Goal: Information Seeking & Learning: Learn about a topic

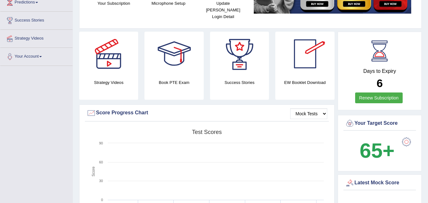
click at [234, 64] on div at bounding box center [240, 54] width 44 height 44
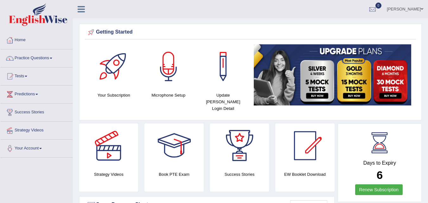
click at [52, 59] on span at bounding box center [51, 58] width 3 height 1
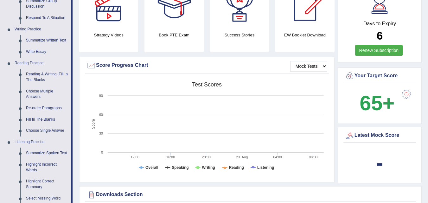
scroll to position [172, 0]
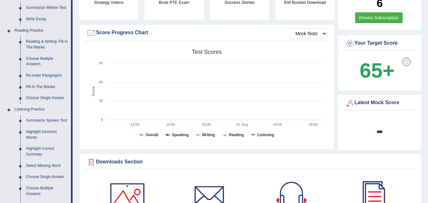
click at [46, 121] on link "Summarize Spoken Text" at bounding box center [47, 120] width 48 height 11
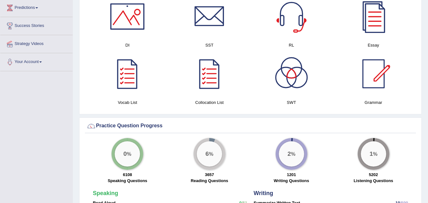
scroll to position [402, 0]
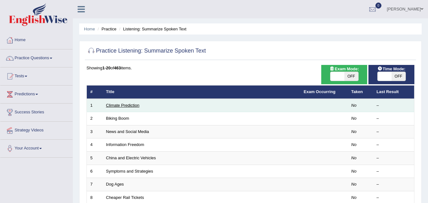
click at [115, 107] on link "Climate Prediction" at bounding box center [123, 105] width 34 height 5
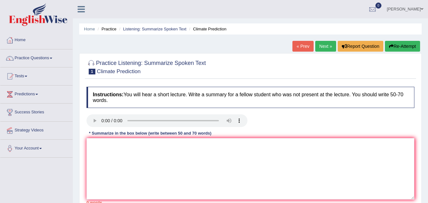
click at [272, 118] on div at bounding box center [250, 121] width 335 height 14
click at [326, 48] on link "Next »" at bounding box center [326, 46] width 21 height 11
click at [322, 46] on link "Next »" at bounding box center [326, 46] width 21 height 11
click at [318, 48] on link "Next »" at bounding box center [326, 46] width 21 height 11
click at [92, 153] on textarea at bounding box center [251, 169] width 328 height 62
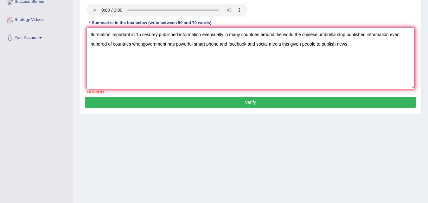
scroll to position [123, 0]
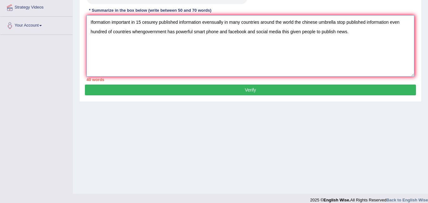
type textarea "Iformation important in 15 cesurey published information evensually in many cou…"
click at [251, 92] on button "Verify" at bounding box center [250, 90] width 331 height 11
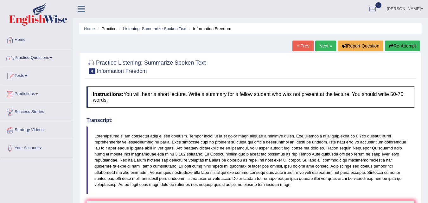
scroll to position [0, 0]
click at [321, 47] on link "Next »" at bounding box center [326, 46] width 21 height 11
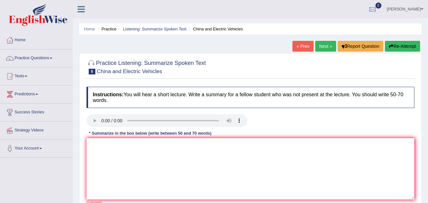
click at [321, 46] on link "Next »" at bounding box center [326, 46] width 21 height 11
click at [52, 59] on span at bounding box center [51, 58] width 3 height 1
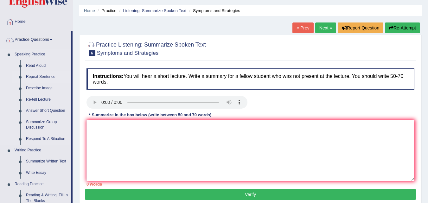
scroll to position [20, 0]
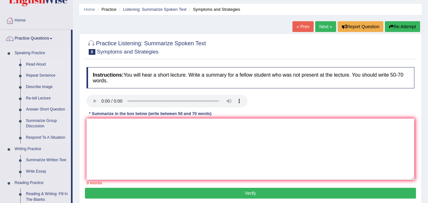
click at [39, 64] on link "Read Aloud" at bounding box center [47, 64] width 48 height 11
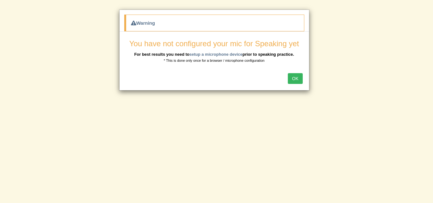
click at [292, 75] on button "OK" at bounding box center [295, 78] width 15 height 11
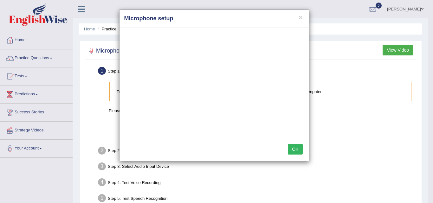
click at [296, 149] on button "OK" at bounding box center [295, 149] width 15 height 11
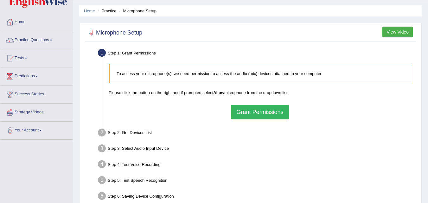
scroll to position [16, 0]
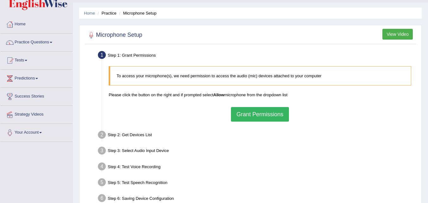
click at [258, 114] on button "Grant Permissions" at bounding box center [260, 114] width 58 height 15
drag, startPoint x: 144, startPoint y: 112, endPoint x: 160, endPoint y: 109, distance: 16.4
click at [160, 109] on div "To access your microphone(s), we need permission to access the audio (mic) devi…" at bounding box center [260, 94] width 309 height 62
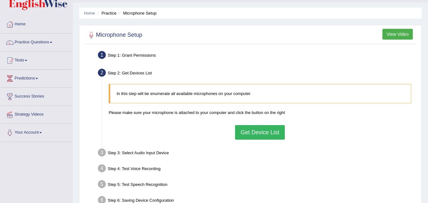
click at [258, 133] on button "Get Device List" at bounding box center [259, 132] width 49 height 15
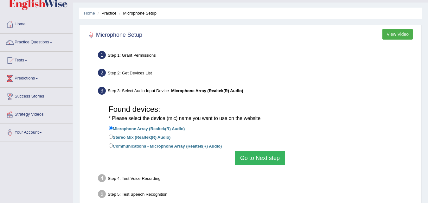
click at [243, 162] on button "Go to Next step" at bounding box center [260, 158] width 50 height 15
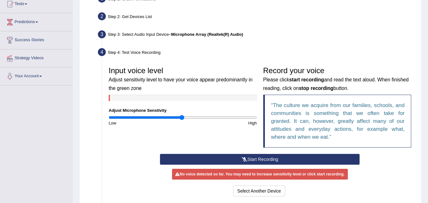
scroll to position [74, 0]
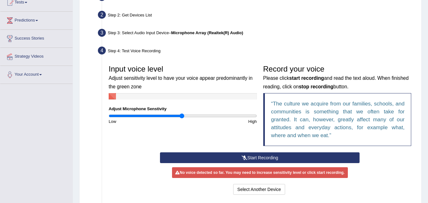
click at [262, 157] on button "Start Recording" at bounding box center [260, 158] width 200 height 11
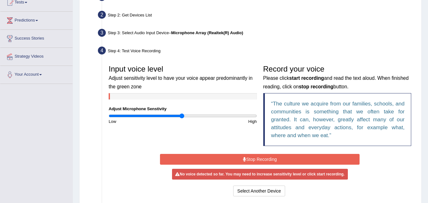
click at [262, 157] on button "Stop Recording" at bounding box center [260, 159] width 200 height 11
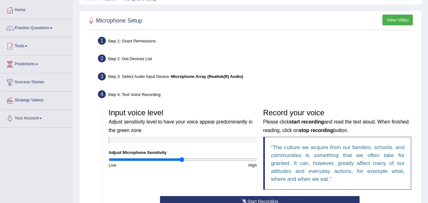
scroll to position [30, 0]
click at [392, 20] on button "View Video" at bounding box center [398, 20] width 30 height 11
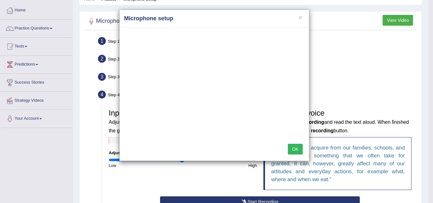
click at [292, 147] on button "OK" at bounding box center [295, 149] width 15 height 11
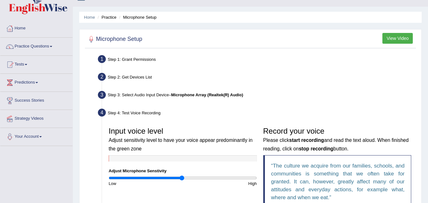
scroll to position [0, 0]
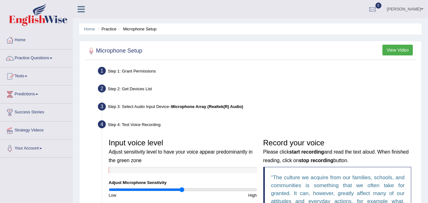
click at [52, 58] on span at bounding box center [51, 58] width 3 height 1
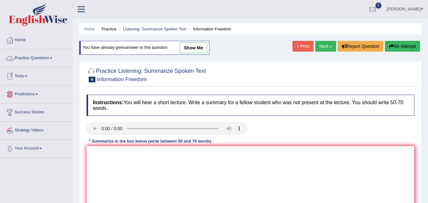
click at [51, 58] on link "Practice Questions" at bounding box center [36, 57] width 72 height 16
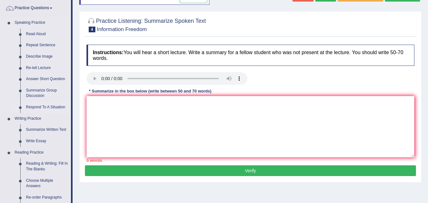
scroll to position [53, 0]
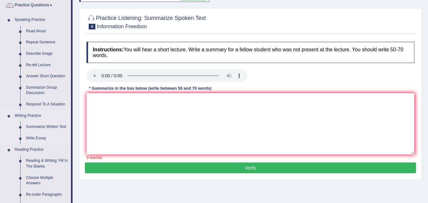
click at [42, 128] on link "Summarize Written Text" at bounding box center [47, 126] width 48 height 11
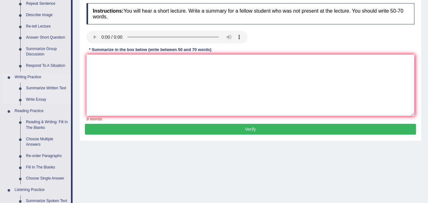
scroll to position [99, 0]
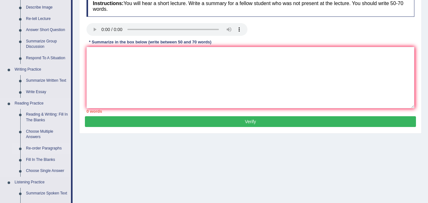
click at [35, 147] on link "Re-order Paragraphs" at bounding box center [47, 148] width 48 height 11
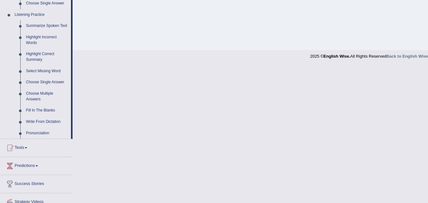
scroll to position [258, 0]
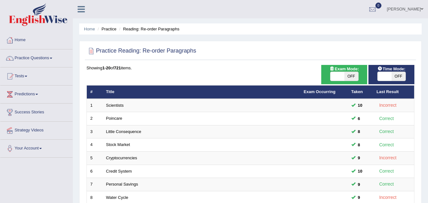
click at [351, 78] on span "OFF" at bounding box center [352, 76] width 14 height 9
checkbox input "true"
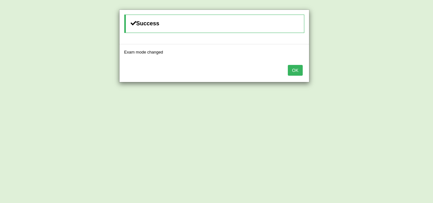
click at [299, 68] on button "OK" at bounding box center [295, 70] width 15 height 11
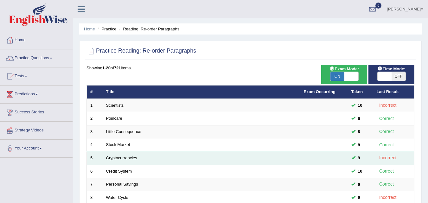
scroll to position [164, 0]
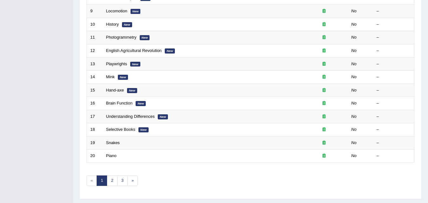
scroll to position [201, 0]
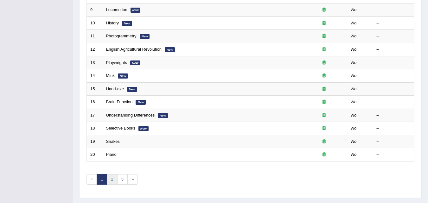
click at [113, 180] on link "2" at bounding box center [112, 179] width 10 height 10
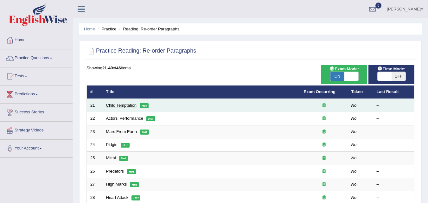
click at [122, 106] on link "Child Temptation" at bounding box center [121, 105] width 31 height 5
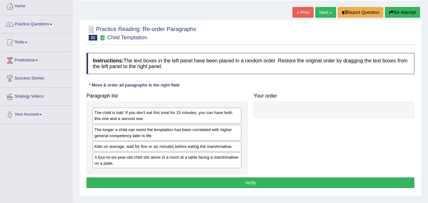
scroll to position [39, 0]
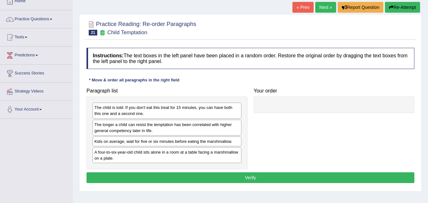
click at [139, 167] on div "The child is told: If you don't eat this treat for 15 minutes, you can have bot…" at bounding box center [167, 133] width 161 height 73
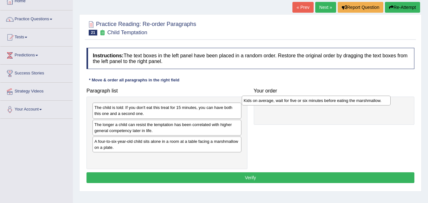
drag, startPoint x: 139, startPoint y: 141, endPoint x: 290, endPoint y: 100, distance: 156.9
click at [290, 100] on div "Kids on average, wait for five or six minutes before eating the marshmallow." at bounding box center [316, 101] width 149 height 10
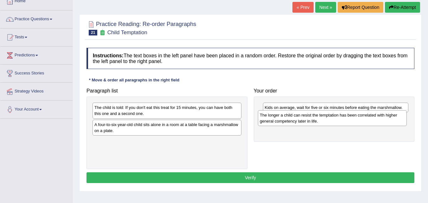
drag, startPoint x: 205, startPoint y: 128, endPoint x: 375, endPoint y: 117, distance: 170.3
click at [375, 117] on div "The longer a child can resist the temptation has been correlated with higher ge…" at bounding box center [332, 118] width 149 height 16
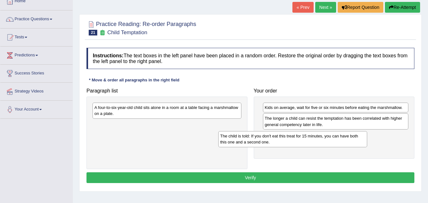
drag, startPoint x: 191, startPoint y: 113, endPoint x: 358, endPoint y: 139, distance: 169.5
click at [327, 140] on div "The child is told: If you don't eat this treat for 15 minutes, you can have bot…" at bounding box center [293, 139] width 149 height 16
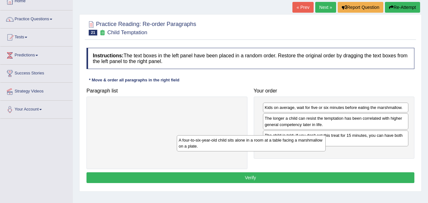
drag, startPoint x: 199, startPoint y: 112, endPoint x: 323, endPoint y: 156, distance: 131.3
click at [288, 147] on div "A four-to-six-year-old child sits alone in a room at a table facing a marshmall…" at bounding box center [251, 143] width 149 height 16
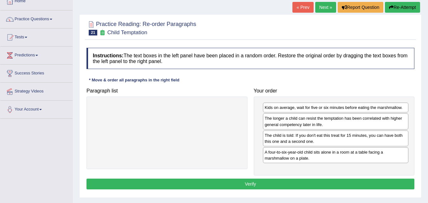
click at [246, 183] on button "Verify" at bounding box center [251, 184] width 328 height 11
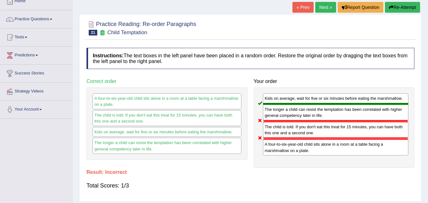
click at [320, 7] on link "Next »" at bounding box center [326, 7] width 21 height 11
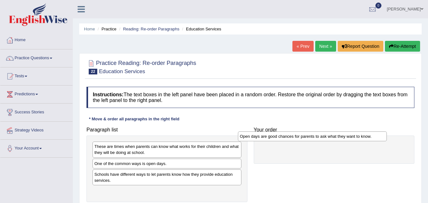
drag, startPoint x: 151, startPoint y: 147, endPoint x: 298, endPoint y: 137, distance: 147.8
click at [298, 137] on div "Open days are good chances for parents to ask what they want to know." at bounding box center [312, 137] width 149 height 10
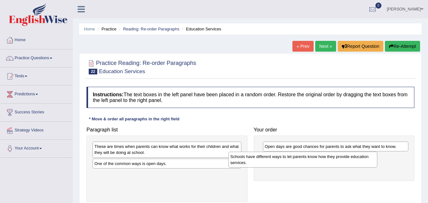
drag, startPoint x: 169, startPoint y: 179, endPoint x: 342, endPoint y: 158, distance: 174.1
click at [341, 158] on div "Schools have different ways to let parents know how they provide education serv…" at bounding box center [303, 160] width 149 height 16
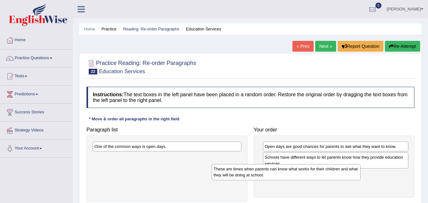
drag, startPoint x: 219, startPoint y: 154, endPoint x: 338, endPoint y: 176, distance: 121.4
click at [338, 176] on div "These are times when parents can know what works for their children and what th…" at bounding box center [286, 172] width 149 height 16
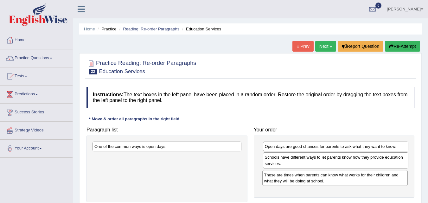
drag, startPoint x: 369, startPoint y: 177, endPoint x: 366, endPoint y: 180, distance: 3.6
click at [366, 180] on div "These are times when parents can know what works for their children and what th…" at bounding box center [336, 178] width 146 height 16
drag, startPoint x: 366, startPoint y: 180, endPoint x: 363, endPoint y: 182, distance: 4.1
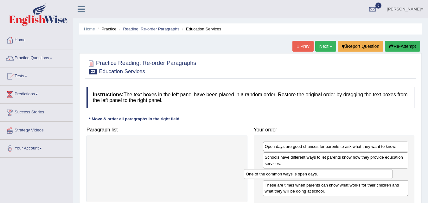
drag, startPoint x: 218, startPoint y: 147, endPoint x: 369, endPoint y: 174, distance: 154.1
click at [369, 174] on div "One of the common ways is open days." at bounding box center [318, 174] width 149 height 10
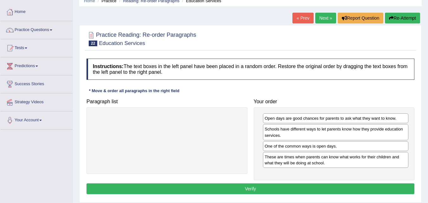
scroll to position [36, 0]
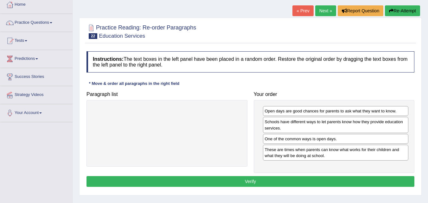
click at [270, 180] on button "Verify" at bounding box center [251, 181] width 328 height 11
